Goal: Task Accomplishment & Management: Complete application form

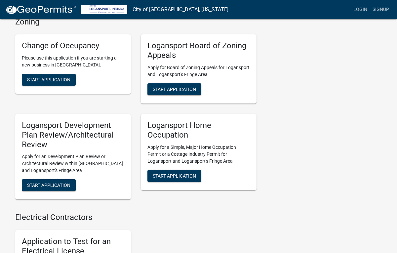
scroll to position [384, 0]
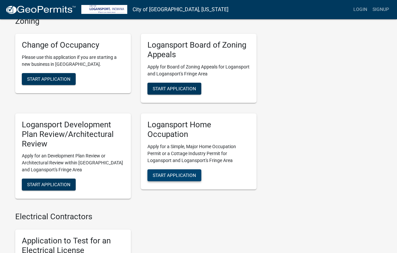
click at [170, 169] on button "Start Application" at bounding box center [174, 175] width 54 height 12
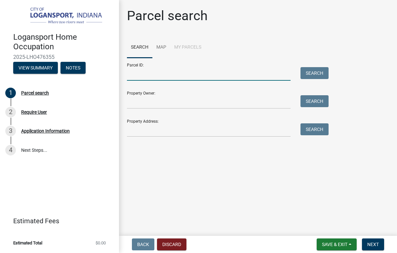
click at [257, 71] on input "Parcel ID:" at bounding box center [209, 74] width 164 height 14
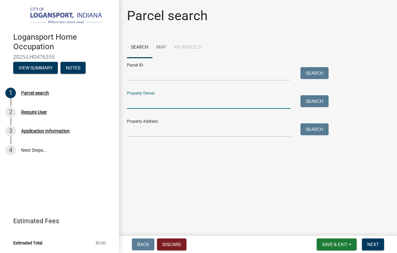
click at [181, 107] on input "Property Owner:" at bounding box center [209, 102] width 164 height 14
type input "m"
type input "<"
type input "Melissa Rush"
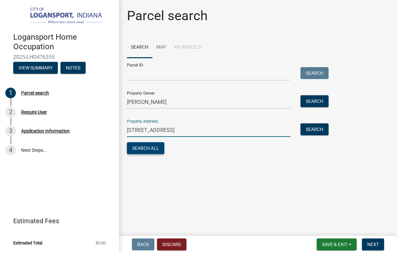
click at [146, 154] on button "Search All" at bounding box center [145, 148] width 37 height 12
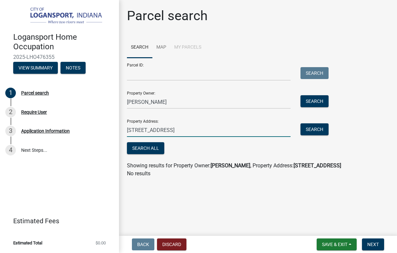
click at [206, 130] on input "[STREET_ADDRESS]" at bounding box center [209, 130] width 164 height 14
type input "[STREET_ADDRESS]"
click at [313, 130] on button "Search" at bounding box center [315, 129] width 28 height 12
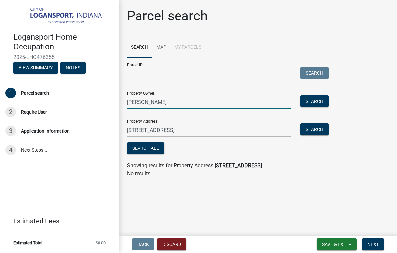
click at [178, 105] on input "Melissa Rush" at bounding box center [209, 102] width 164 height 14
click at [316, 105] on button "Search" at bounding box center [315, 101] width 28 height 12
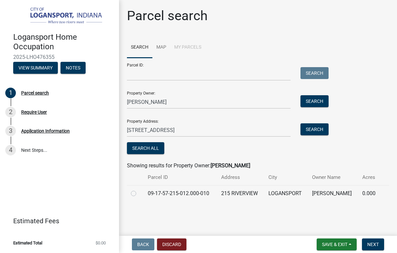
click at [139, 189] on label at bounding box center [139, 189] width 0 height 0
click at [139, 193] on input "radio" at bounding box center [141, 191] width 4 height 4
radio input "true"
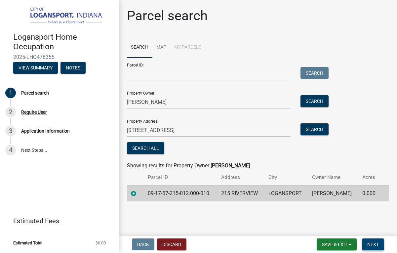
click at [374, 242] on span "Next" at bounding box center [373, 244] width 12 height 5
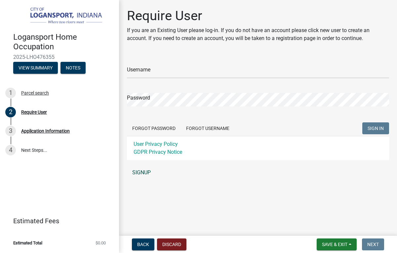
click at [143, 173] on link "SIGNUP" at bounding box center [258, 172] width 262 height 13
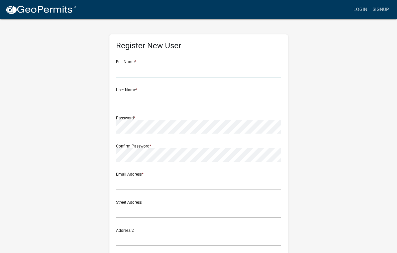
click at [188, 69] on input "text" at bounding box center [198, 71] width 165 height 14
type input "e"
type input "[PERSON_NAME]"
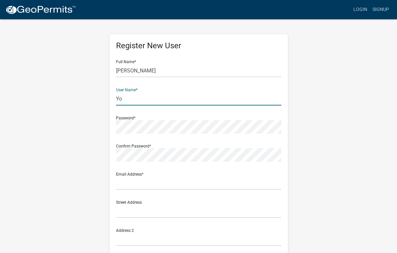
type input "Y"
click at [200, 68] on input "[PERSON_NAME]" at bounding box center [198, 71] width 165 height 14
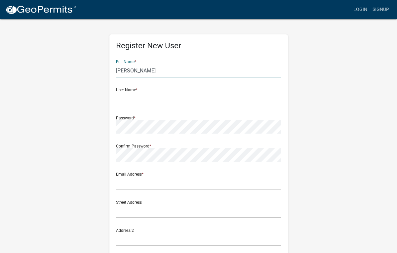
type input "[PERSON_NAME]"
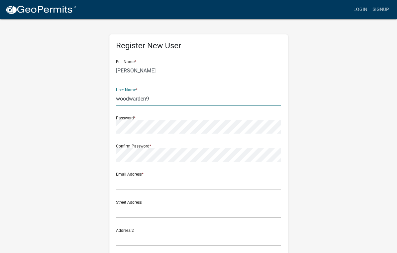
type input "woodwarden9"
click at [162, 98] on input "woodwarden9" at bounding box center [198, 99] width 165 height 14
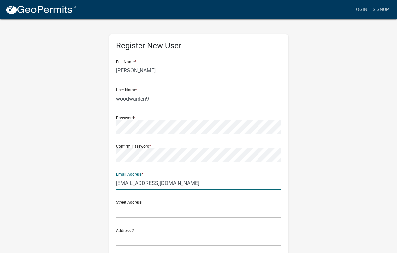
type input "[EMAIL_ADDRESS][DOMAIN_NAME]"
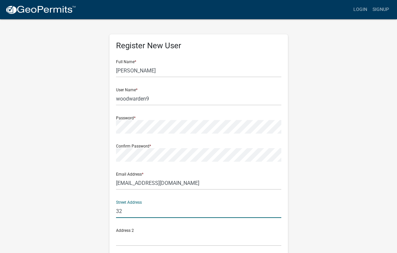
type input "3"
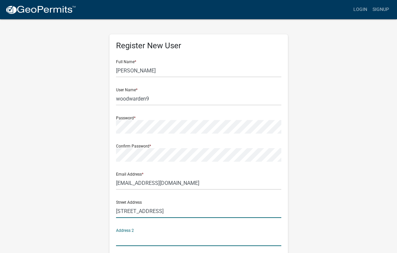
click at [193, 215] on input "215 Riverview st" at bounding box center [198, 211] width 165 height 14
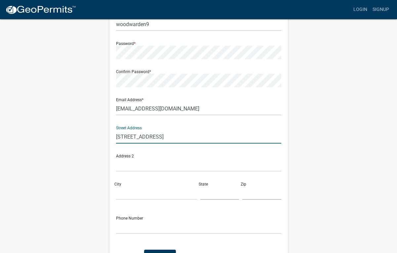
scroll to position [77, 0]
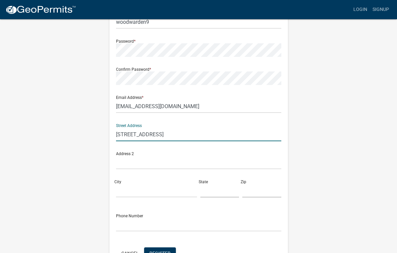
type input "[STREET_ADDRESS]"
click at [182, 165] on input "text" at bounding box center [198, 163] width 165 height 14
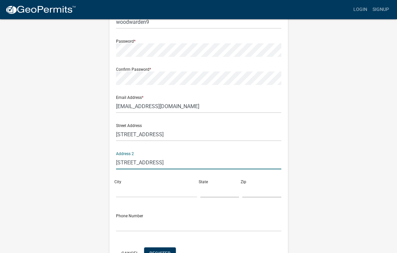
type input "[STREET_ADDRESS]"
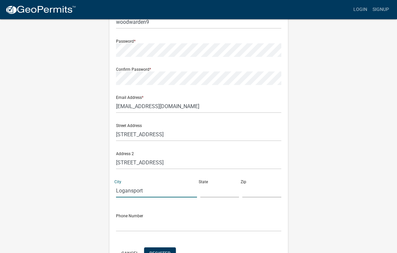
type input "Logansport"
type input "IN"
type input "46947"
click at [174, 228] on input "text" at bounding box center [198, 225] width 165 height 14
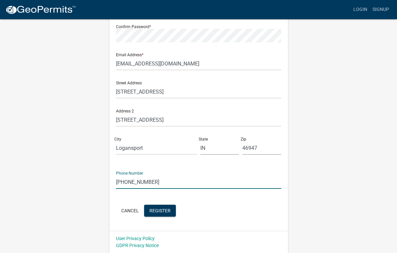
scroll to position [119, 0]
type input "574-870-7432"
click at [171, 213] on button "Register" at bounding box center [160, 211] width 32 height 12
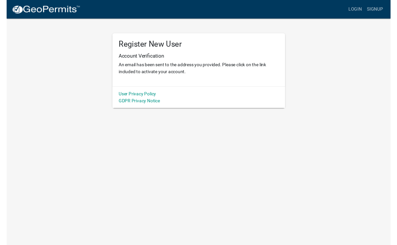
scroll to position [0, 0]
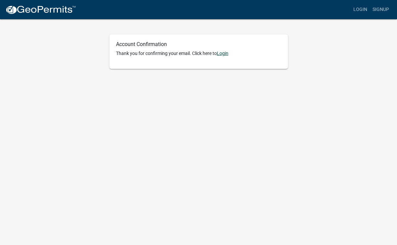
click at [223, 55] on link "Login" at bounding box center [223, 53] width 12 height 5
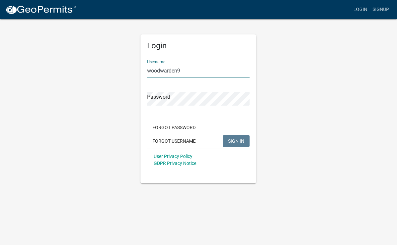
type input "woodwarden9"
click at [239, 138] on span "SIGN IN" at bounding box center [236, 140] width 16 height 5
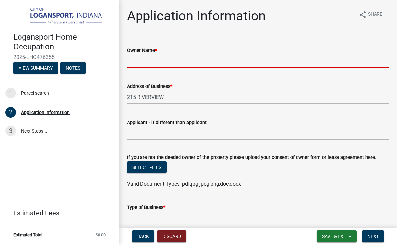
click at [167, 62] on input "Owner Name *" at bounding box center [258, 61] width 262 height 14
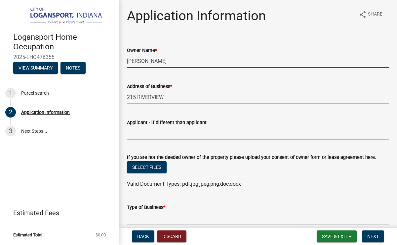
type input "[PERSON_NAME]"
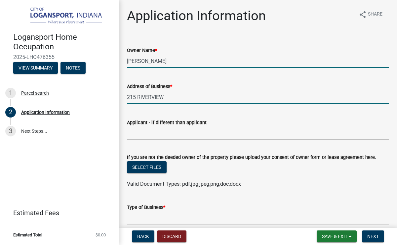
click at [178, 95] on input "215 RIVERVIEW" at bounding box center [258, 97] width 262 height 14
type input "2"
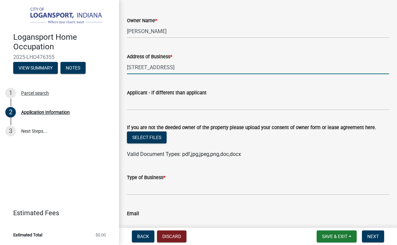
scroll to position [40, 0]
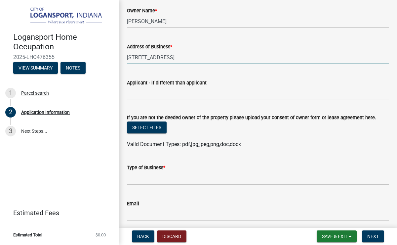
type input "[STREET_ADDRESS]"
click at [167, 179] on input "Type of Business *" at bounding box center [258, 178] width 262 height 14
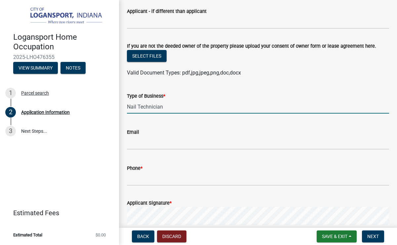
scroll to position [111, 0]
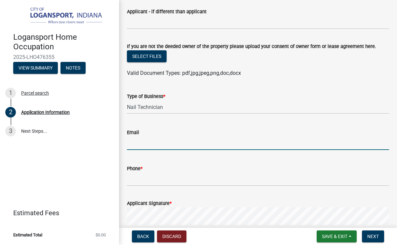
click at [192, 142] on input "Email" at bounding box center [258, 143] width 262 height 14
click at [196, 106] on input "Nail Technician" at bounding box center [258, 107] width 262 height 14
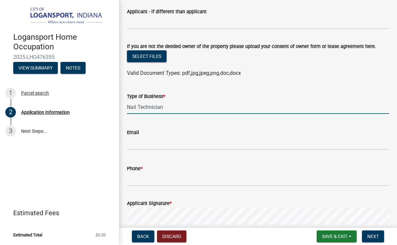
click at [184, 113] on input "Nail Technician" at bounding box center [258, 107] width 262 height 14
type input "Nail Salon"
click at [178, 153] on wm-data-entity-input-list "Owner Name * [PERSON_NAME] Address of Business * [STREET_ADDRESS] Applicant - i…" at bounding box center [258, 100] width 262 height 349
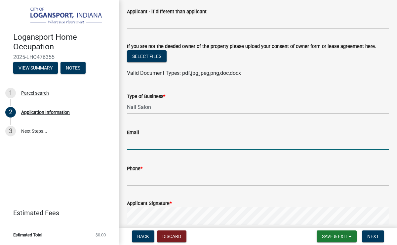
click at [184, 150] on input "Email" at bounding box center [258, 143] width 262 height 14
type input "[EMAIL_ADDRESS][DOMAIN_NAME]"
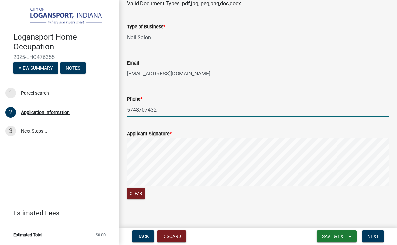
scroll to position [182, 0]
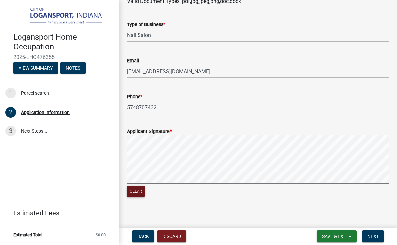
type input "5748707432"
click at [141, 195] on button "Clear" at bounding box center [136, 190] width 18 height 11
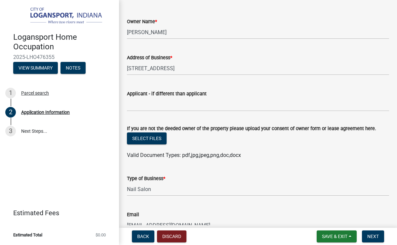
scroll to position [18, 0]
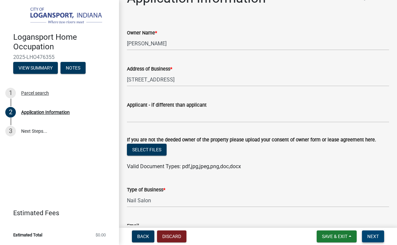
click at [376, 233] on span "Next" at bounding box center [373, 235] width 12 height 5
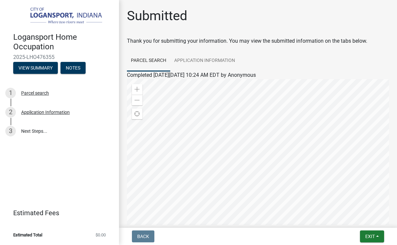
scroll to position [0, 0]
click at [36, 94] on div "Parcel search" at bounding box center [35, 93] width 28 height 5
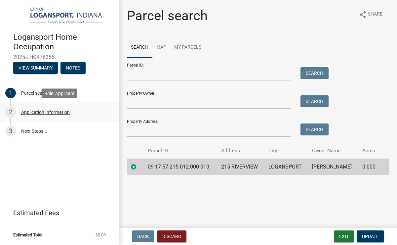
click at [41, 113] on div "Application Information" at bounding box center [45, 112] width 49 height 5
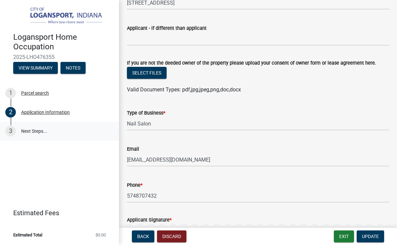
click at [41, 131] on link "3 Next Steps..." at bounding box center [59, 131] width 119 height 19
click at [61, 128] on link "3 Next Steps..." at bounding box center [59, 131] width 119 height 19
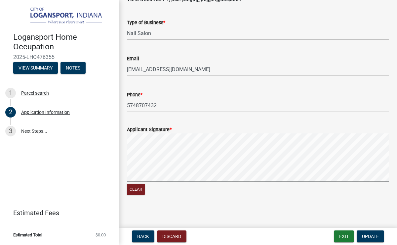
scroll to position [184, 0]
click at [38, 127] on link "3 Next Steps..." at bounding box center [59, 131] width 119 height 19
click at [37, 69] on button "View Summary" at bounding box center [35, 68] width 45 height 12
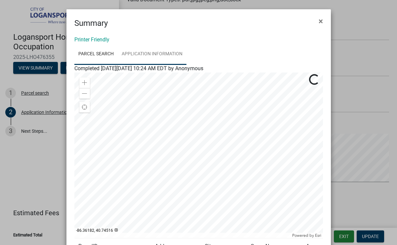
click at [155, 58] on link "Application Information" at bounding box center [152, 54] width 69 height 21
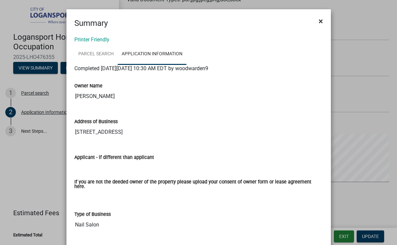
scroll to position [0, 0]
click at [321, 20] on span "×" at bounding box center [321, 21] width 4 height 9
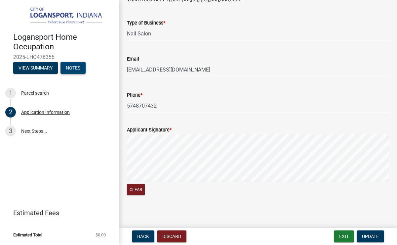
click at [78, 68] on button "Notes" at bounding box center [72, 68] width 25 height 12
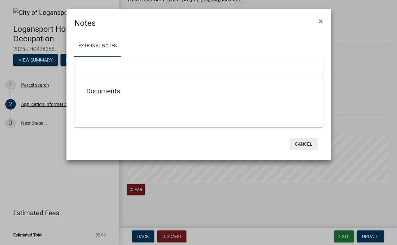
click at [303, 141] on button "Cancel" at bounding box center [304, 144] width 28 height 12
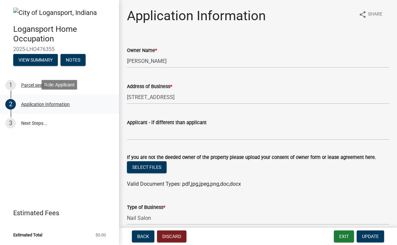
click at [56, 103] on div "Application Information" at bounding box center [45, 104] width 49 height 5
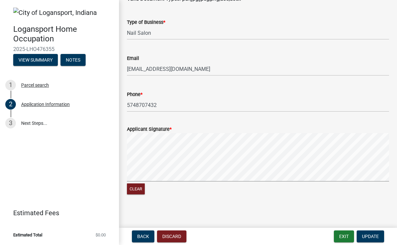
scroll to position [184, 0]
click at [368, 235] on span "Update" at bounding box center [370, 235] width 17 height 5
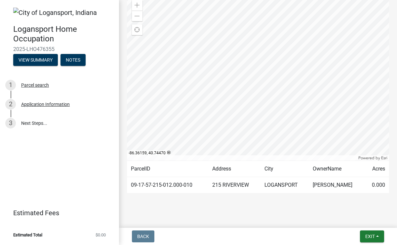
scroll to position [86, 0]
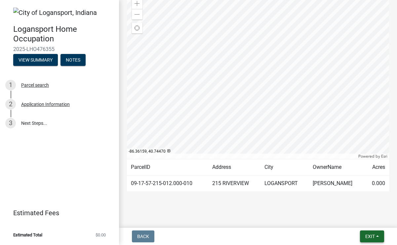
click at [377, 234] on button "Exit" at bounding box center [372, 236] width 24 height 12
click at [366, 219] on button "Save & Exit" at bounding box center [358, 219] width 53 height 16
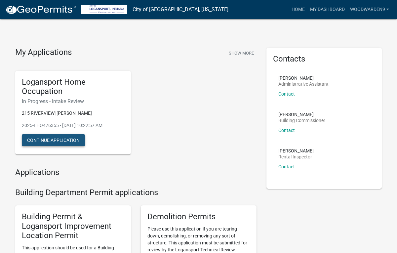
click at [60, 141] on button "Continue Application" at bounding box center [53, 140] width 63 height 12
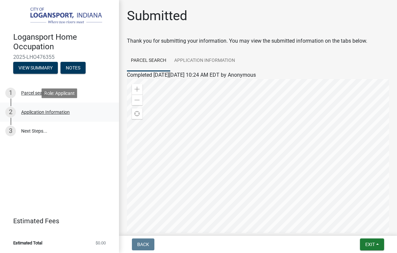
click at [60, 111] on div "Application Information" at bounding box center [45, 112] width 49 height 5
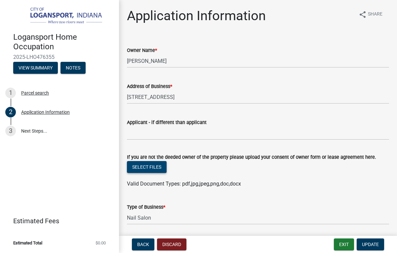
click at [143, 168] on button "Select files" at bounding box center [147, 167] width 40 height 12
click at [333, 242] on div "Back Discard Exit Update" at bounding box center [257, 244] width 267 height 12
click at [343, 244] on button "Exit" at bounding box center [344, 244] width 20 height 12
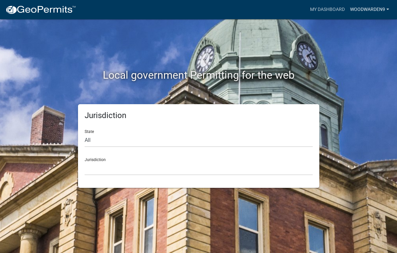
click at [386, 8] on link "woodwarden9" at bounding box center [369, 9] width 44 height 13
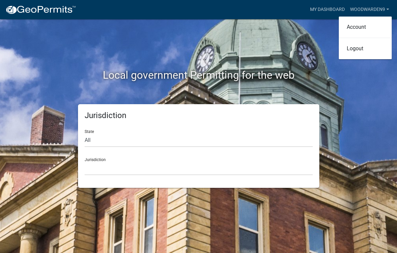
click at [300, 18] on nav "more_horiz My Dashboard woodwarden9 Account Logout" at bounding box center [198, 9] width 397 height 19
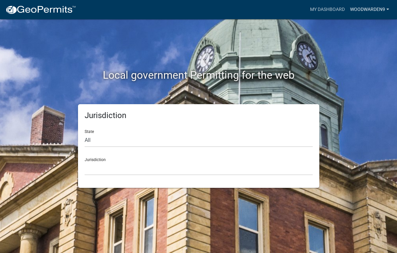
click at [376, 6] on link "woodwarden9" at bounding box center [369, 9] width 44 height 13
